Goal: Task Accomplishment & Management: Manage account settings

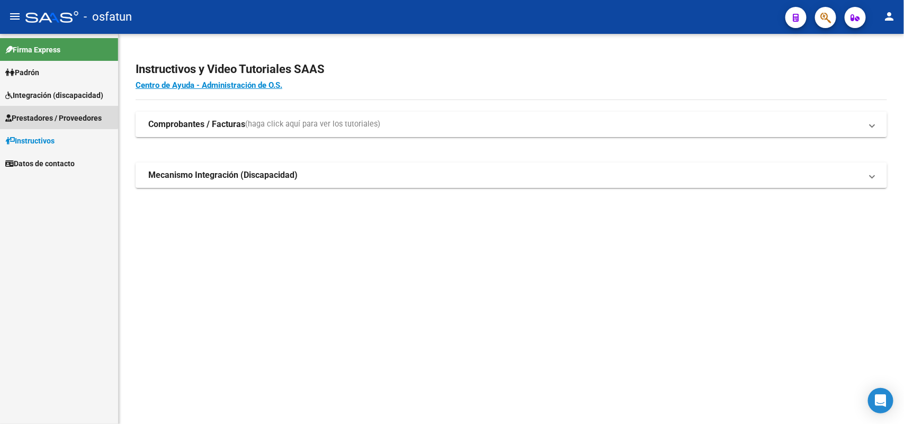
click at [53, 117] on span "Prestadores / Proveedores" at bounding box center [53, 118] width 96 height 12
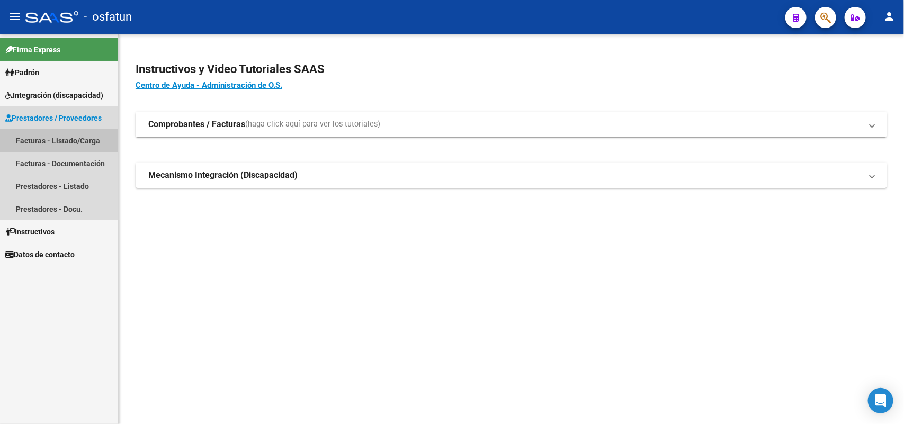
click at [49, 138] on link "Facturas - Listado/Carga" at bounding box center [59, 140] width 118 height 23
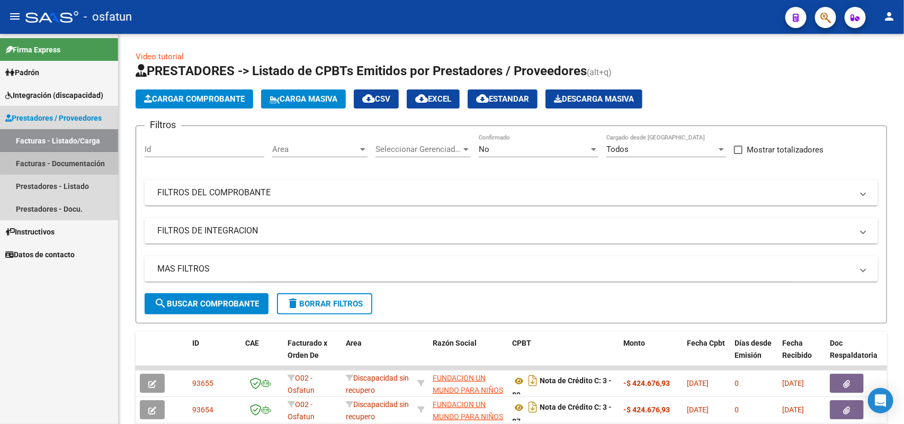
click at [60, 163] on link "Facturas - Documentación" at bounding box center [59, 163] width 118 height 23
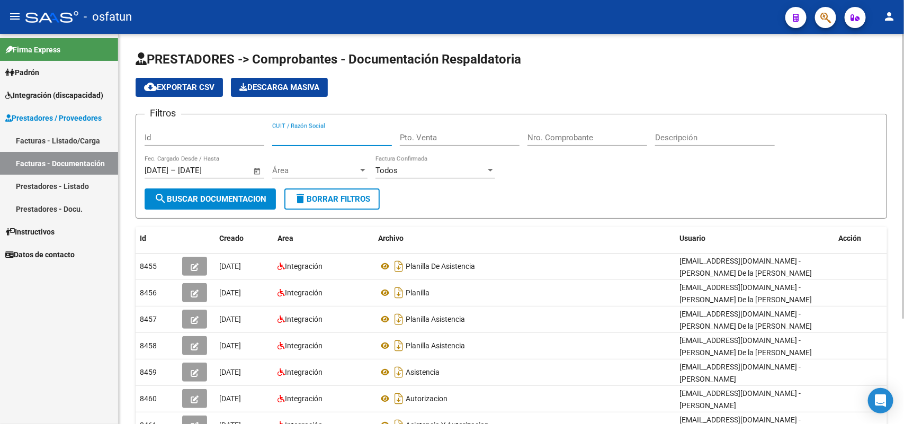
click at [295, 135] on input "CUIT / Razón Social" at bounding box center [332, 138] width 120 height 10
type input "30710659512"
click at [213, 194] on span "search Buscar Documentacion" at bounding box center [210, 199] width 112 height 10
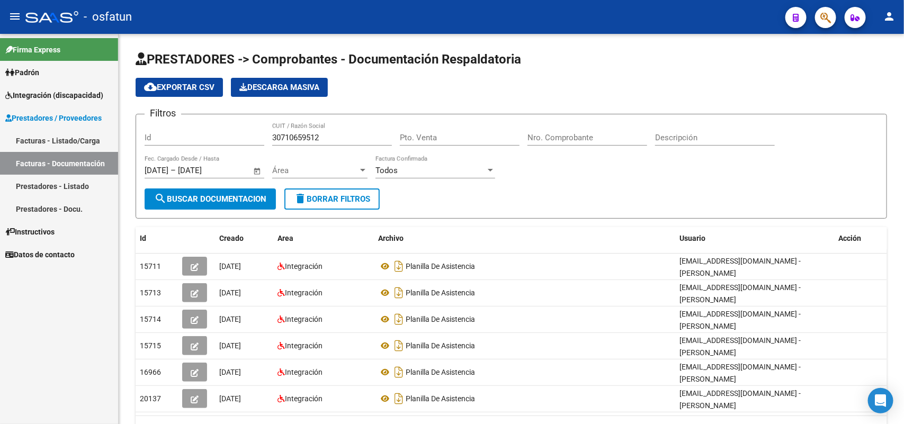
click at [41, 207] on link "Prestadores - Docu." at bounding box center [59, 209] width 118 height 23
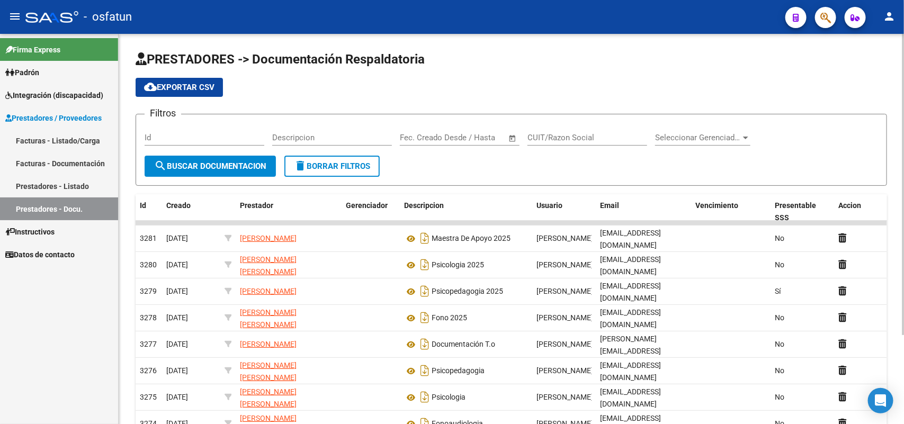
click at [538, 138] on input "CUIT/Razon Social" at bounding box center [588, 138] width 120 height 10
type input "30710659512"
click at [251, 162] on span "search Buscar Documentacion" at bounding box center [210, 167] width 112 height 10
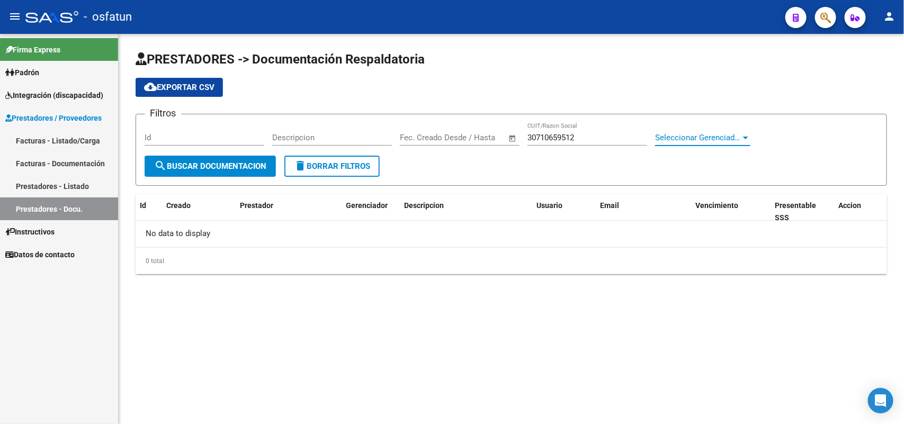
click at [743, 137] on div at bounding box center [745, 138] width 5 height 3
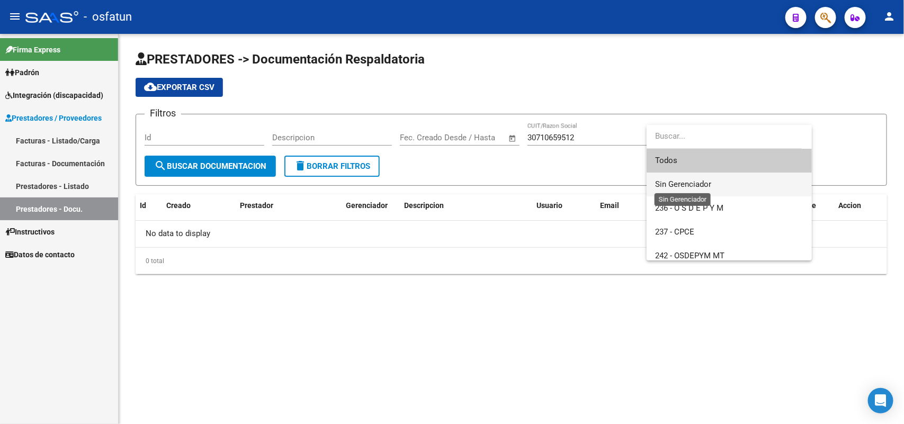
click at [705, 184] on span "Sin Gerenciador" at bounding box center [683, 185] width 56 height 10
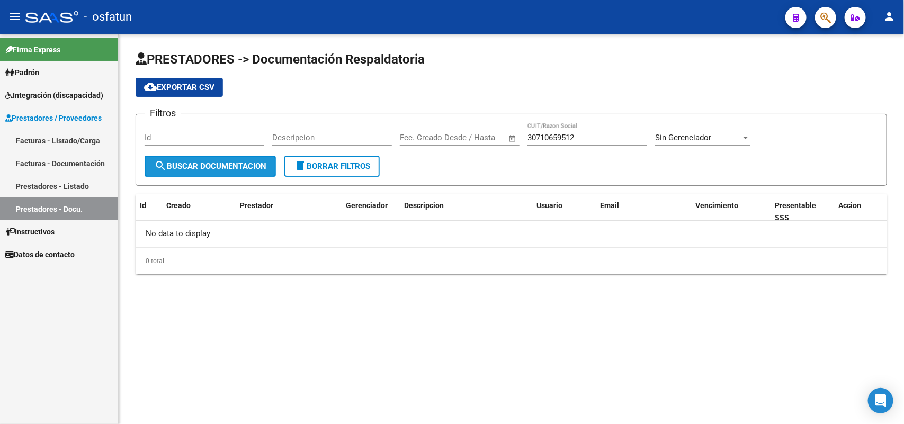
click at [210, 164] on span "search Buscar Documentacion" at bounding box center [210, 167] width 112 height 10
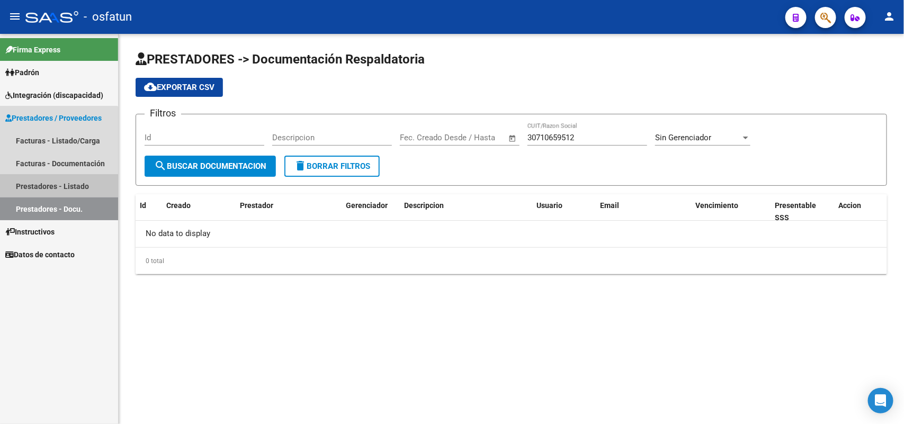
click at [56, 184] on link "Prestadores - Listado" at bounding box center [59, 186] width 118 height 23
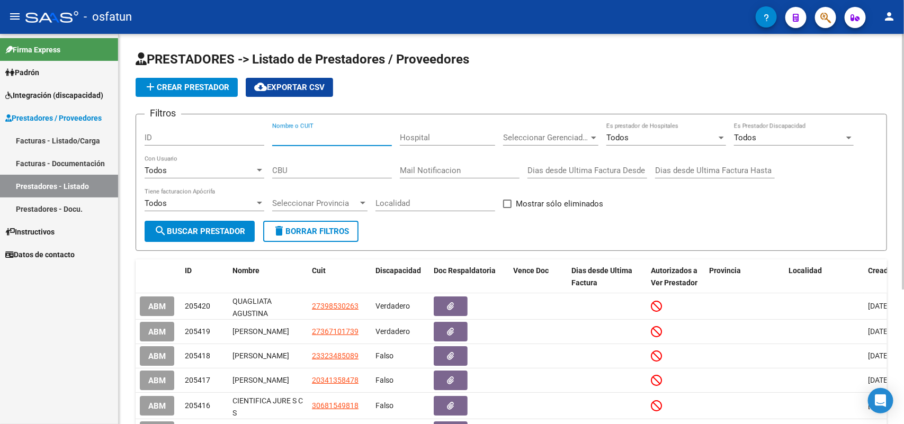
click at [302, 138] on input "Nombre o CUIT" at bounding box center [332, 138] width 120 height 10
type input "30710659512"
click at [205, 222] on button "search Buscar Prestador" at bounding box center [200, 231] width 110 height 21
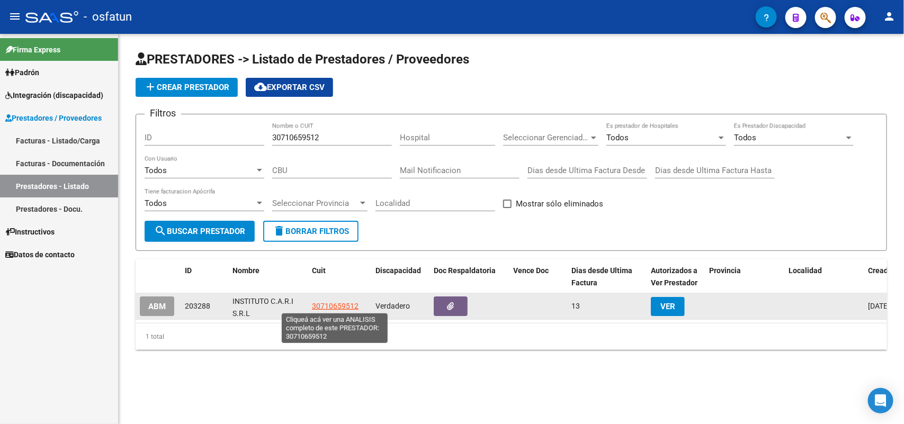
click at [344, 306] on span "30710659512" at bounding box center [335, 306] width 47 height 8
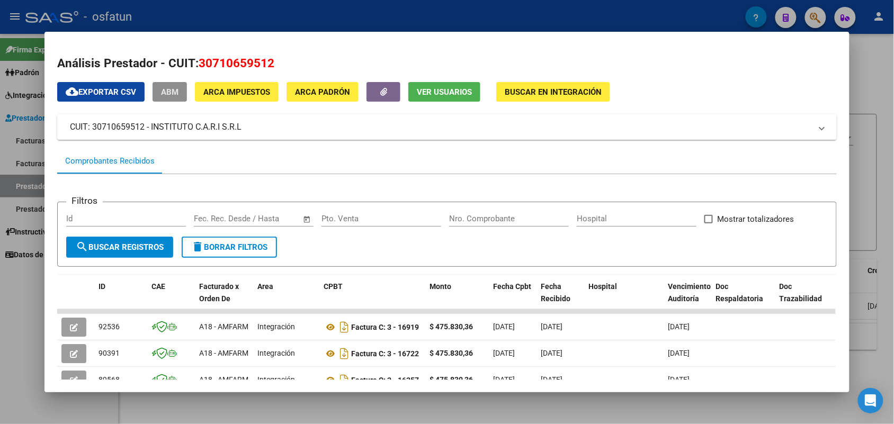
click at [162, 94] on span "ABM" at bounding box center [169, 92] width 17 height 10
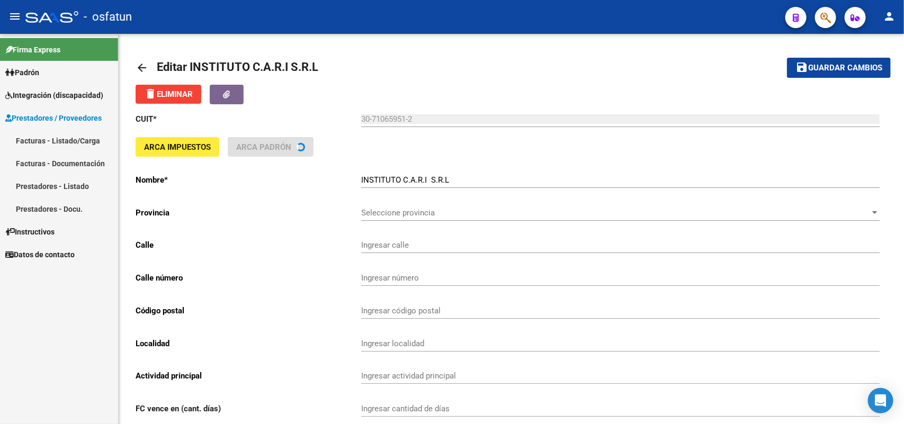
type input "LAMADRID"
type input "530"
type input "1832"
type input "[PERSON_NAME]"
type input "854940"
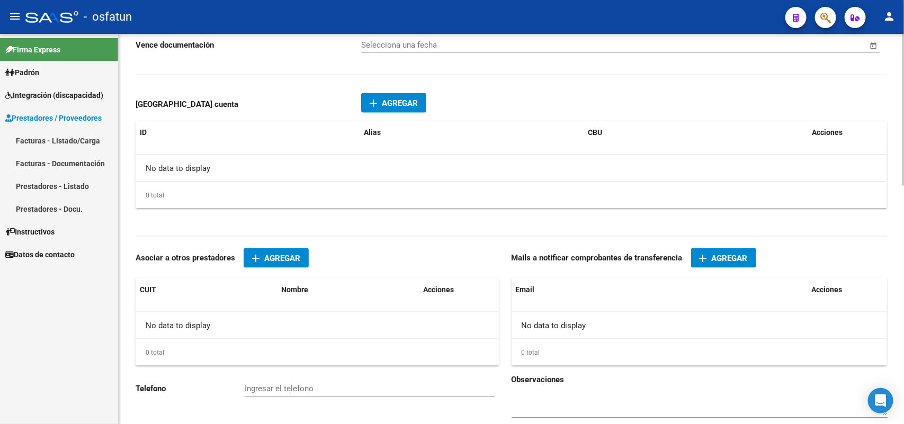
scroll to position [596, 0]
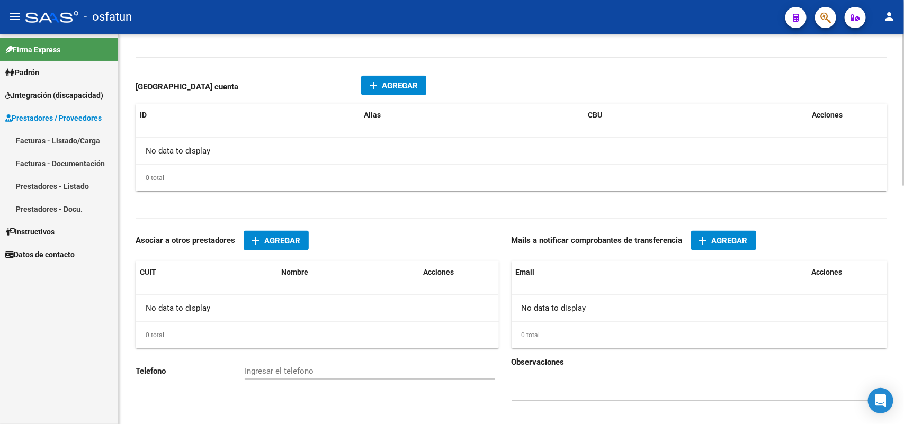
click at [728, 236] on span "Agregar" at bounding box center [730, 241] width 36 height 10
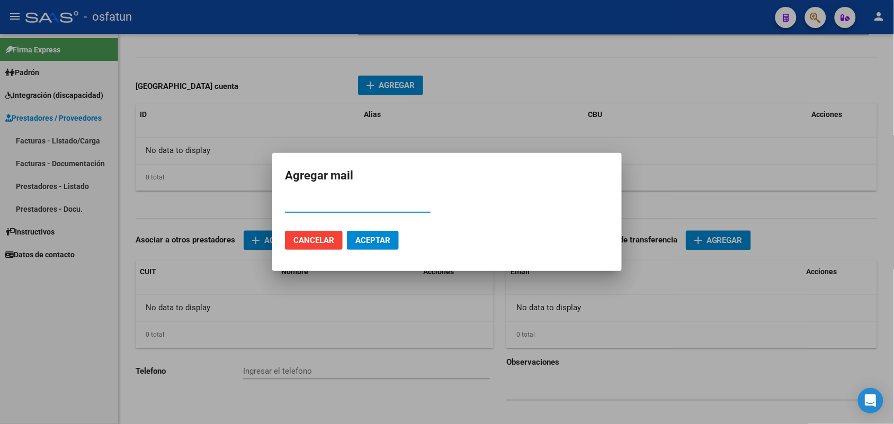
paste input "30710659512"
type input "30710659512"
drag, startPoint x: 341, startPoint y: 203, endPoint x: 281, endPoint y: 203, distance: 59.3
click at [281, 203] on mat-dialog-content "30710659512 Email" at bounding box center [447, 210] width 350 height 26
paste input "[EMAIL_ADDRESS][DOMAIN_NAME]"
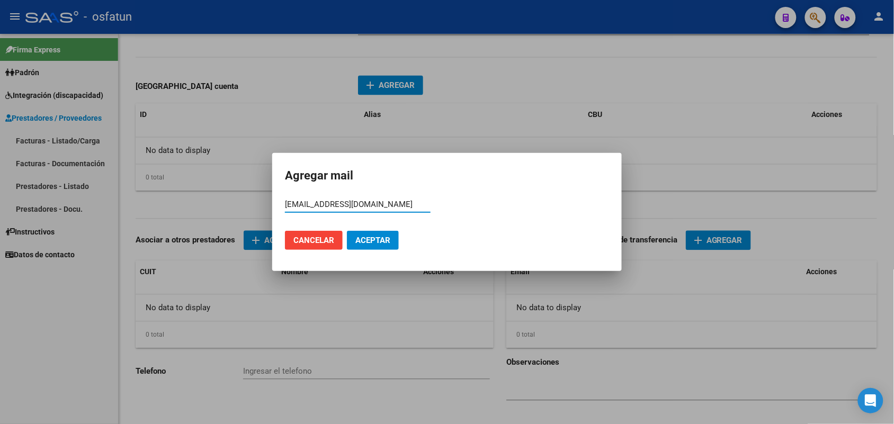
type input "[EMAIL_ADDRESS][DOMAIN_NAME]"
click at [377, 238] on span "Aceptar" at bounding box center [372, 241] width 35 height 10
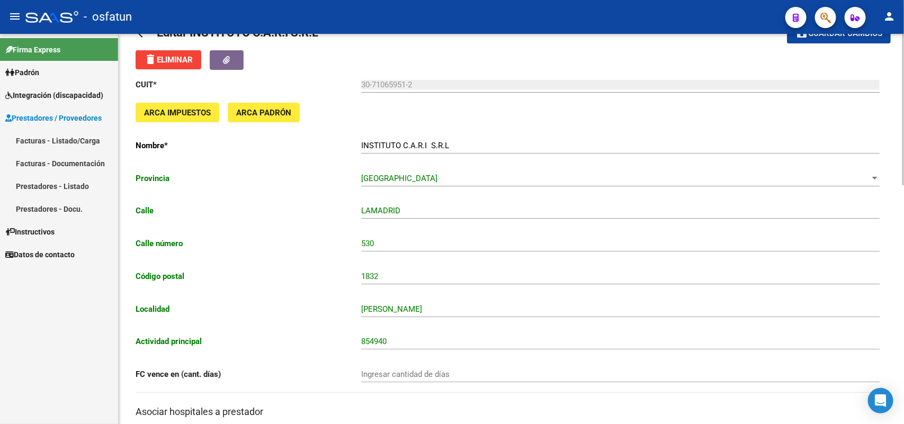
scroll to position [17, 0]
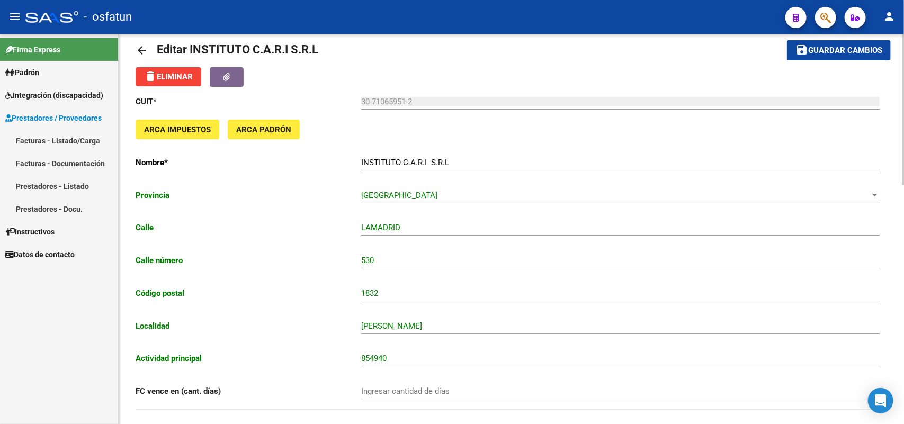
click at [833, 49] on span "Guardar cambios" at bounding box center [845, 51] width 74 height 10
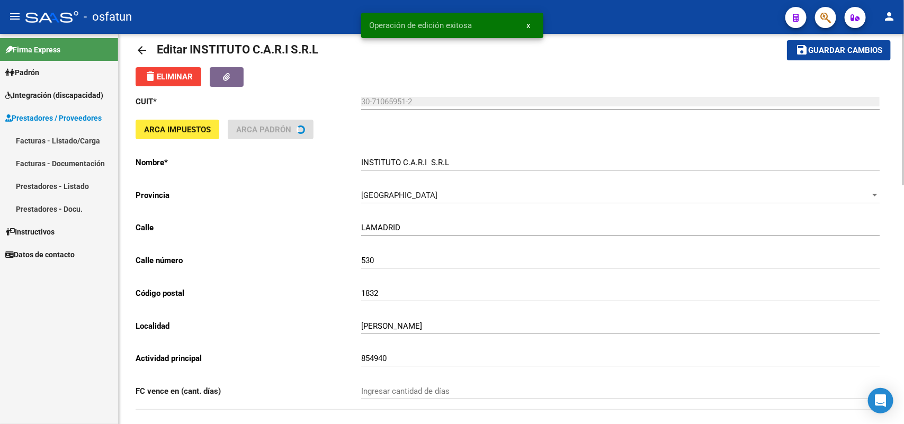
scroll to position [0, 0]
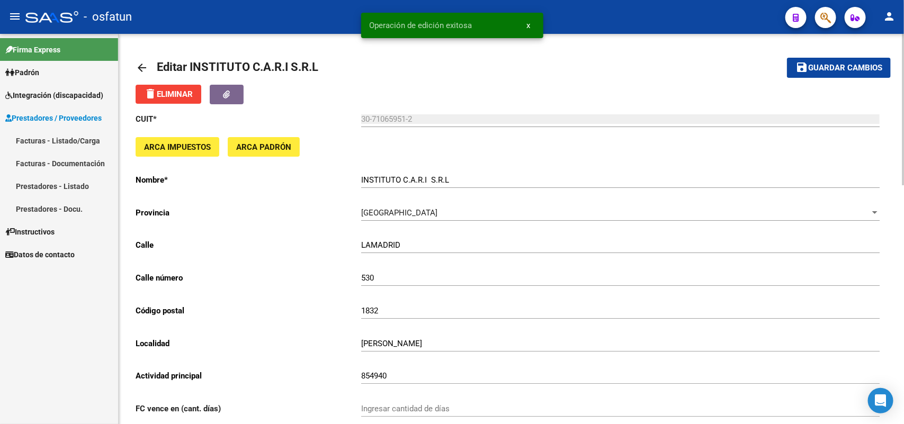
click at [33, 97] on span "Integración (discapacidad)" at bounding box center [54, 96] width 98 height 12
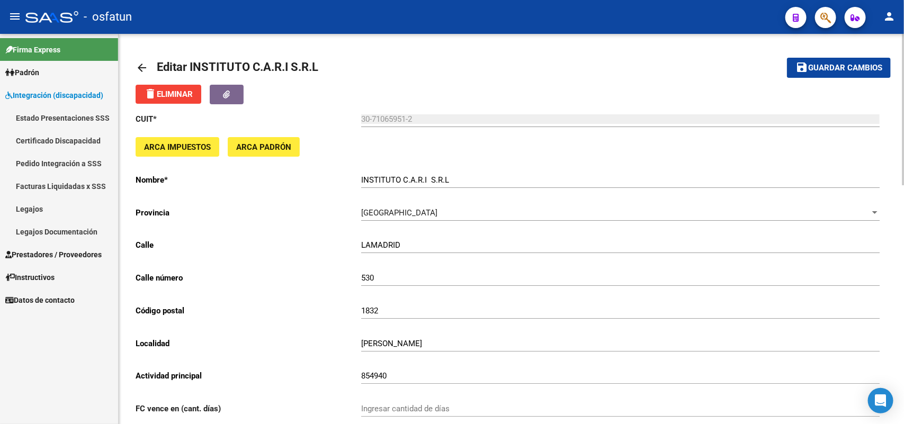
click at [32, 297] on span "Datos de contacto" at bounding box center [39, 301] width 69 height 12
